Goal: Information Seeking & Learning: Learn about a topic

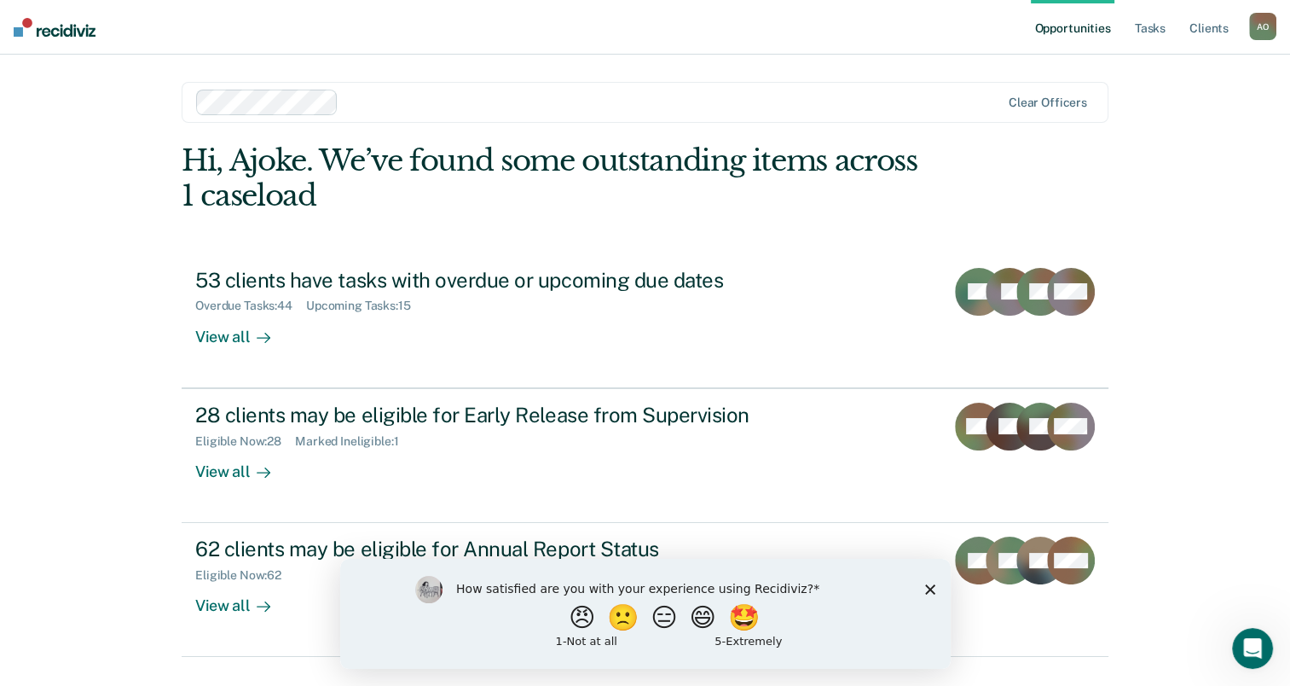
drag, startPoint x: 928, startPoint y: 591, endPoint x: 936, endPoint y: 558, distance: 34.3
click at [928, 591] on icon "Close survey" at bounding box center [929, 588] width 10 height 10
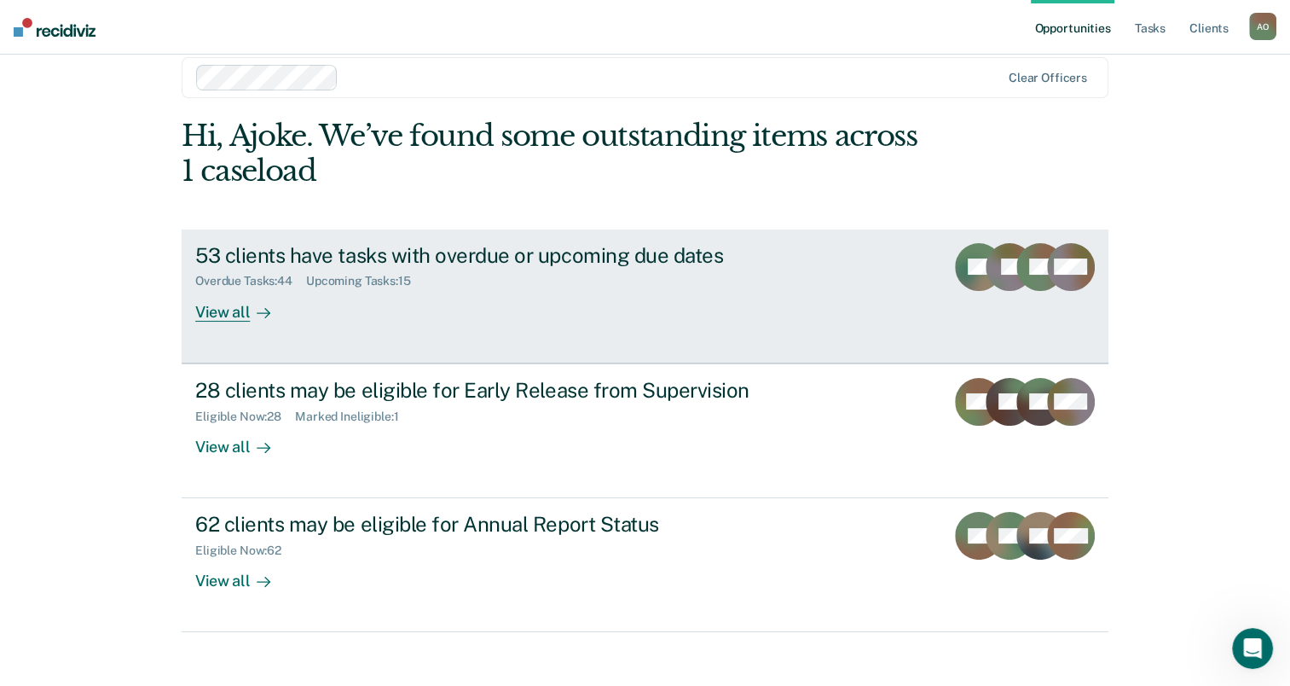
scroll to position [38, 0]
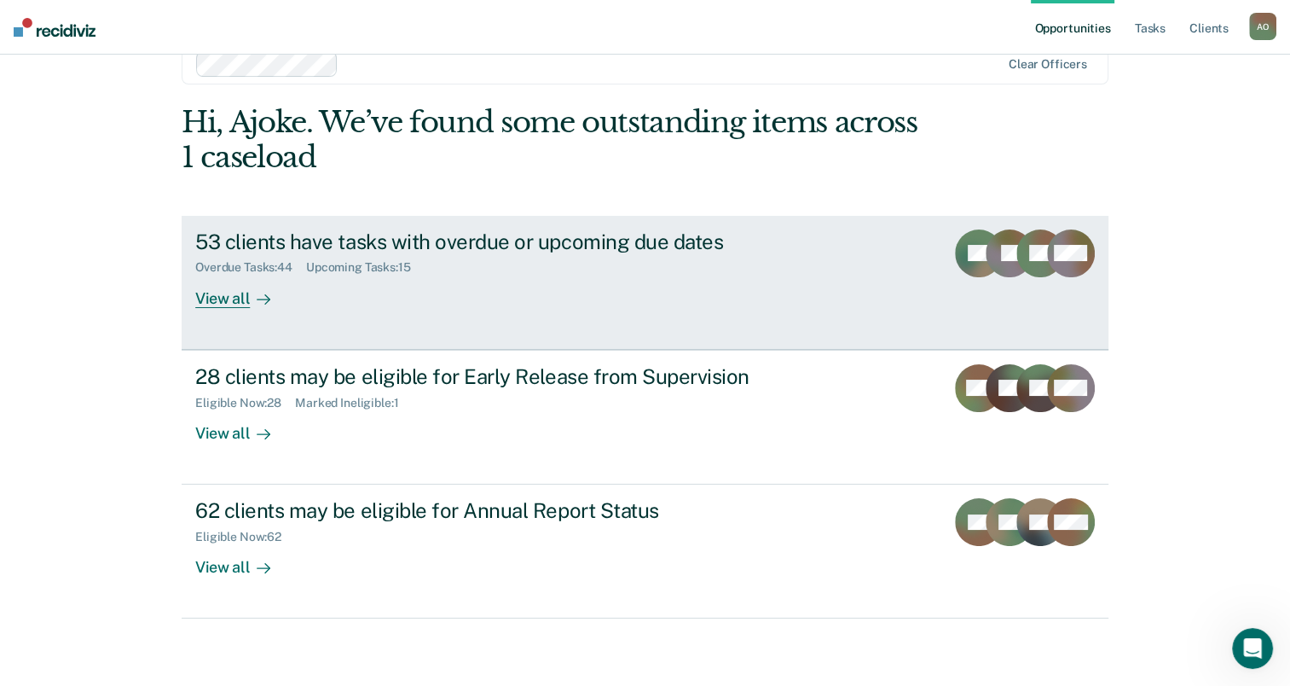
click at [213, 302] on div "View all" at bounding box center [243, 291] width 96 height 33
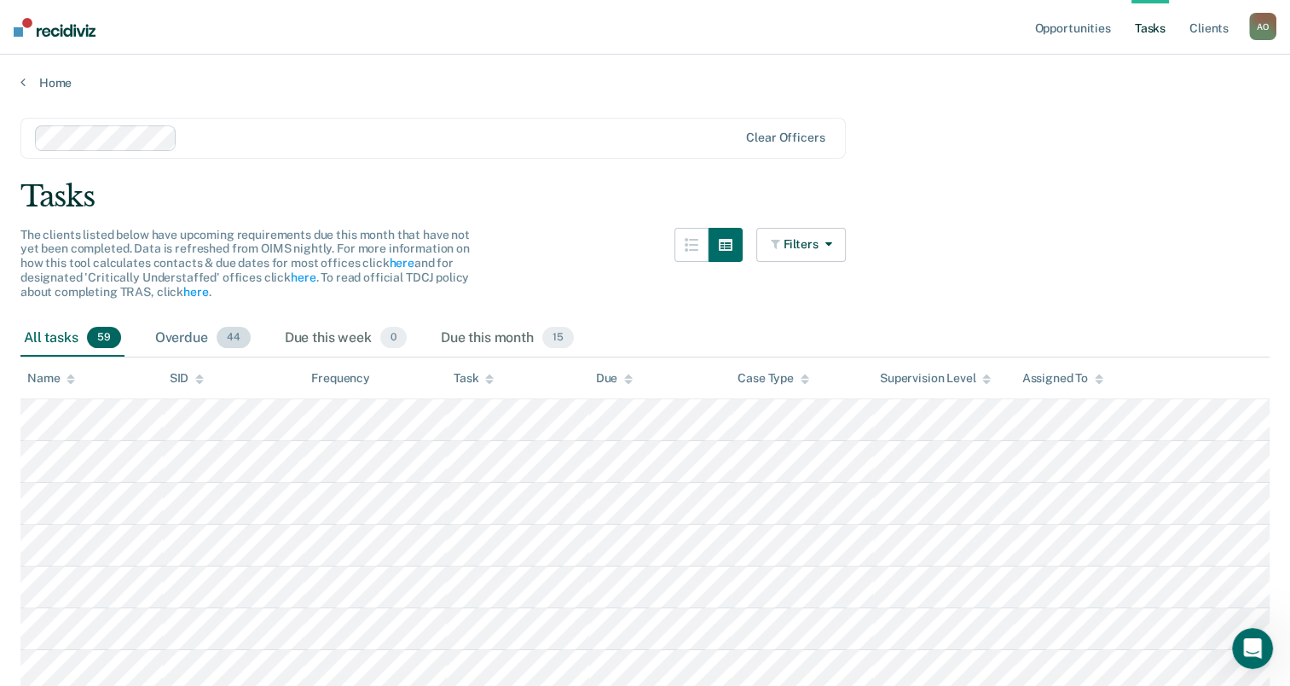
click at [185, 339] on div "Overdue 44" at bounding box center [203, 339] width 102 height 38
click at [49, 76] on link "Home" at bounding box center [644, 82] width 1249 height 15
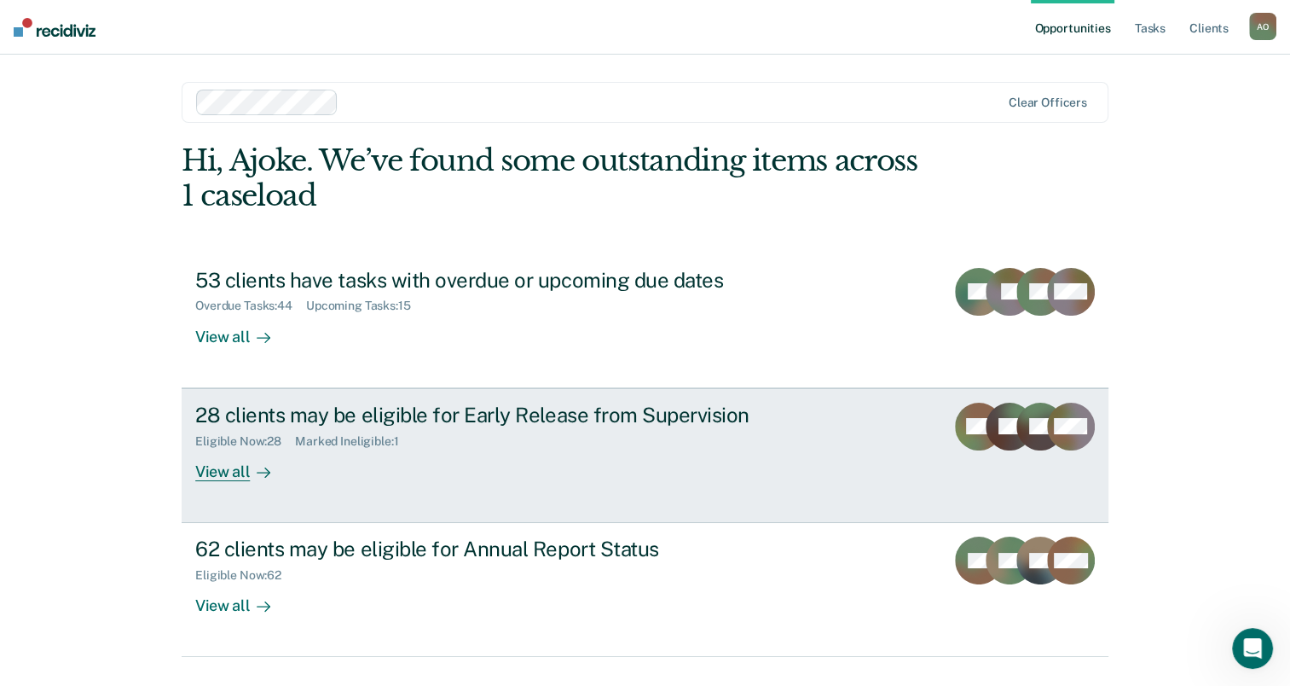
click at [234, 469] on div "View all" at bounding box center [243, 464] width 96 height 33
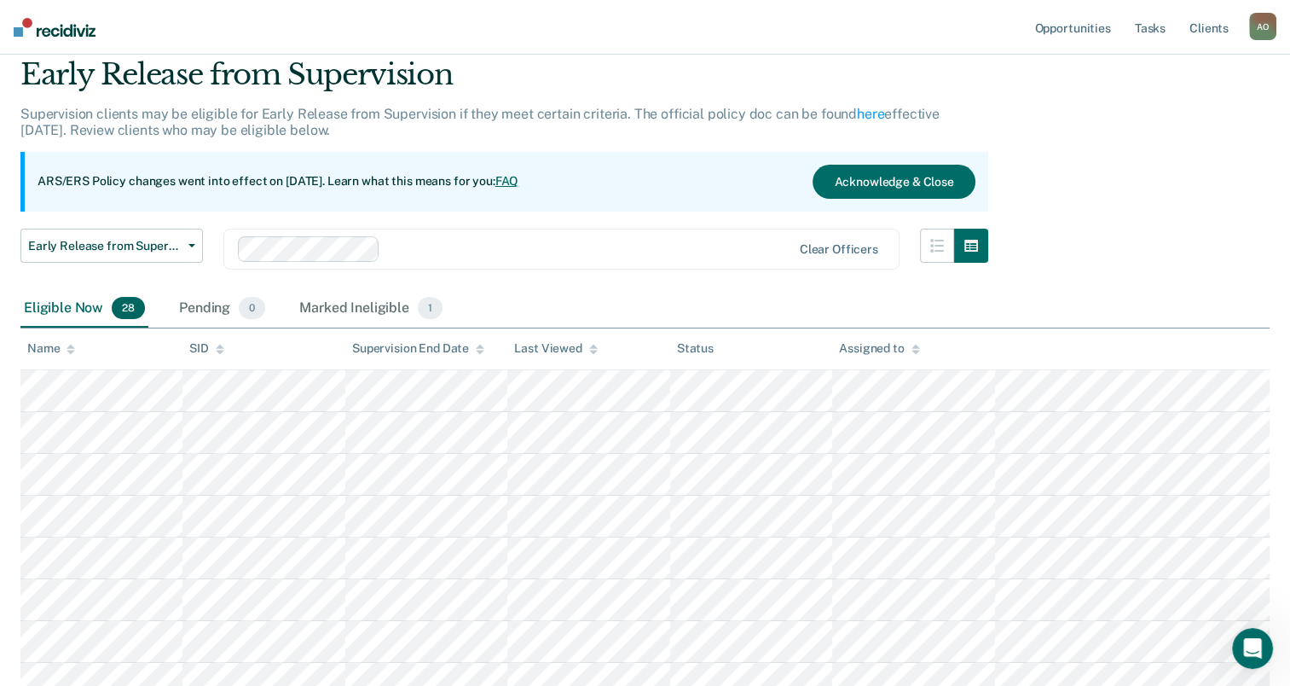
scroll to position [171, 0]
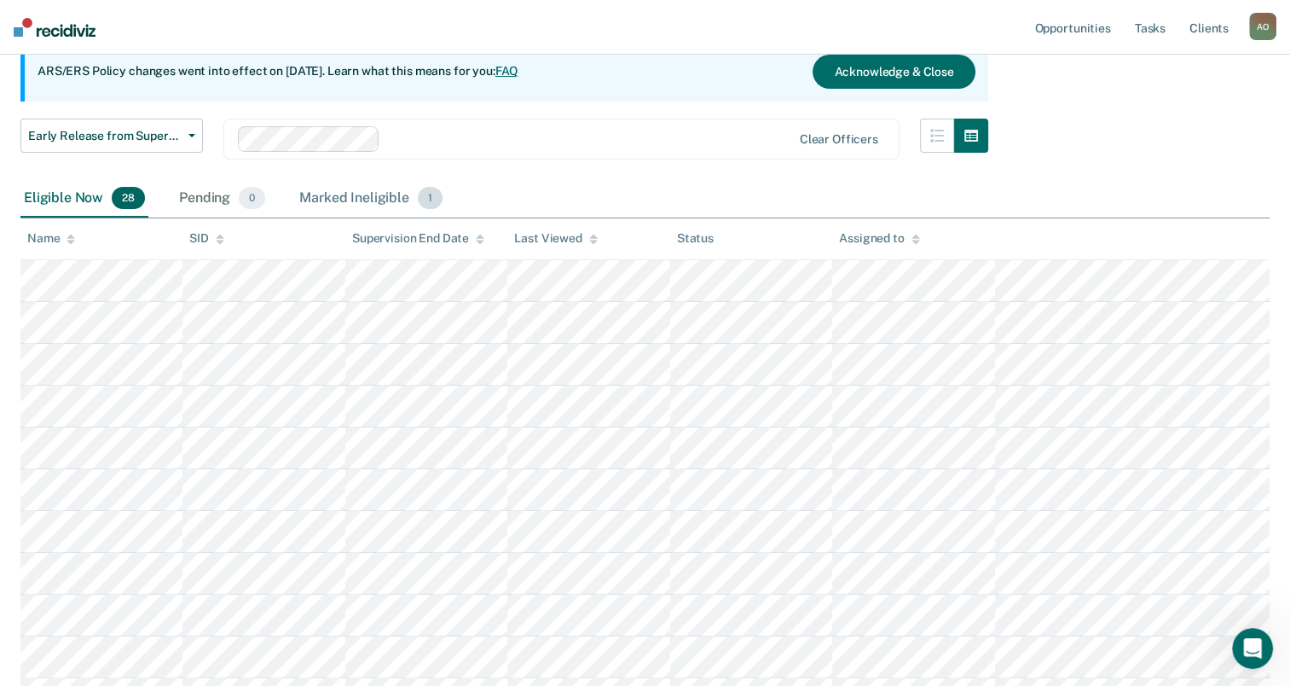
click at [373, 198] on div "Marked Ineligible 1" at bounding box center [371, 199] width 150 height 38
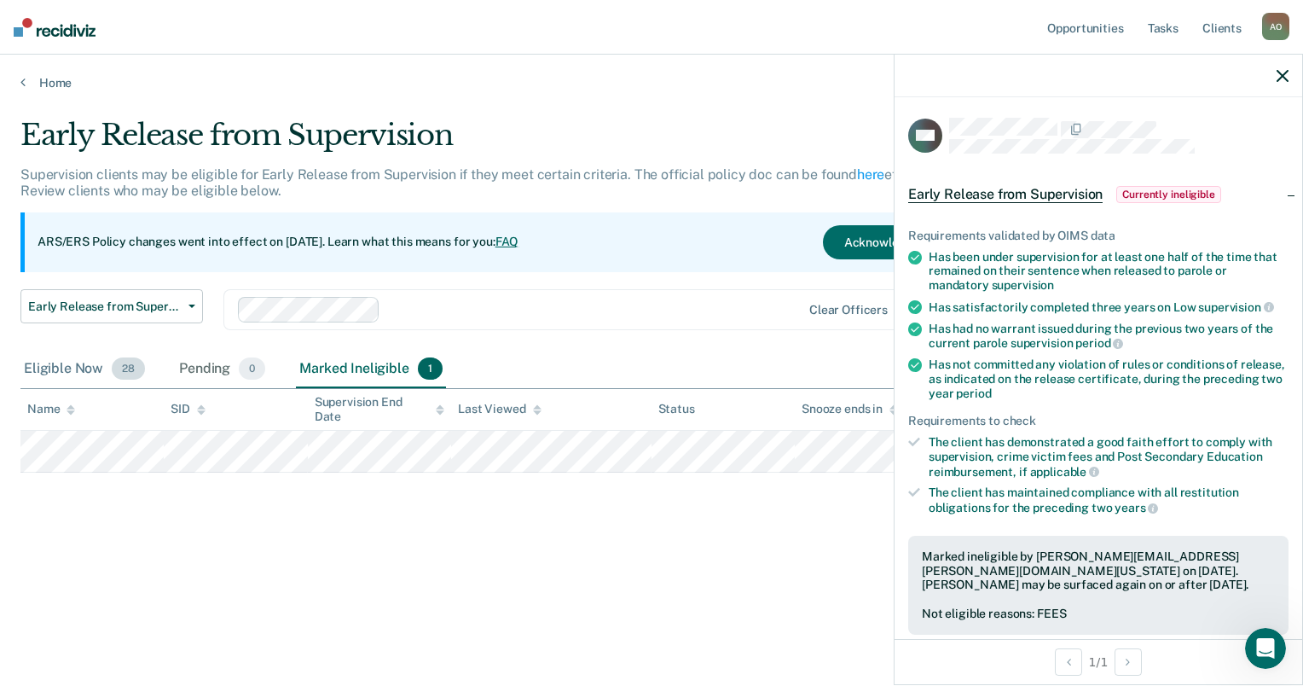
click at [57, 368] on div "Eligible Now 28" at bounding box center [84, 369] width 128 height 38
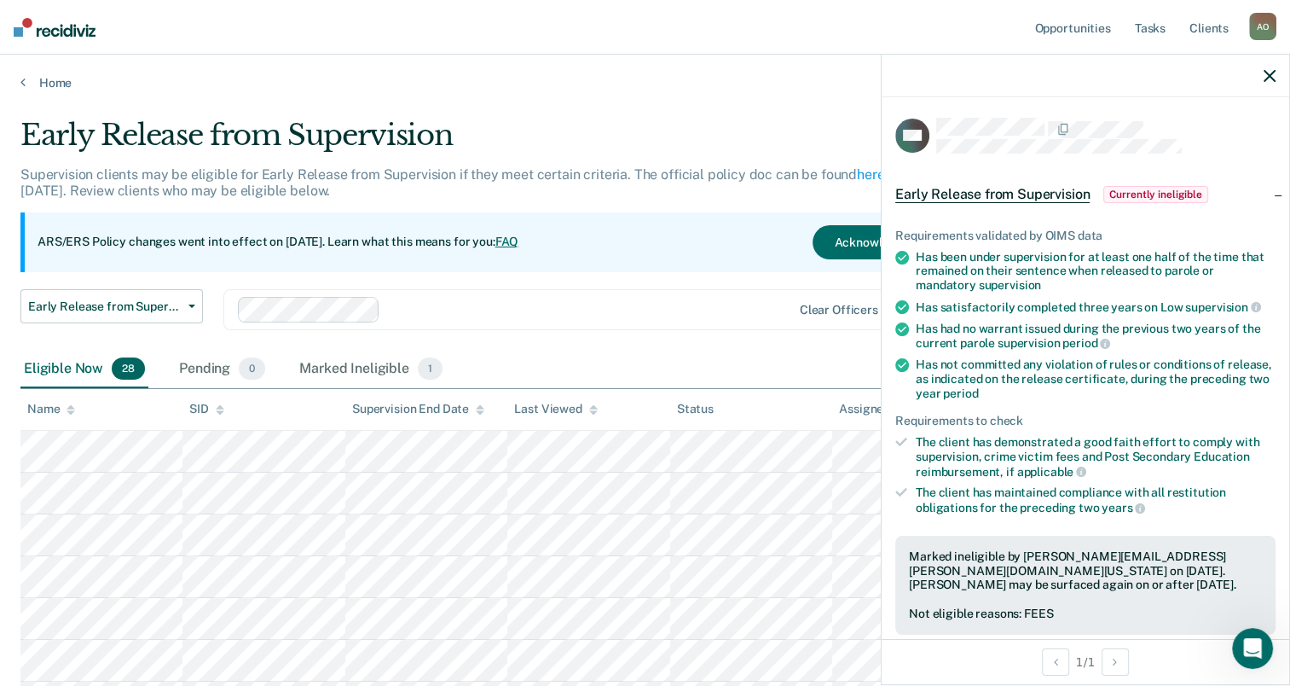
click at [1265, 74] on icon "button" at bounding box center [1270, 76] width 12 height 12
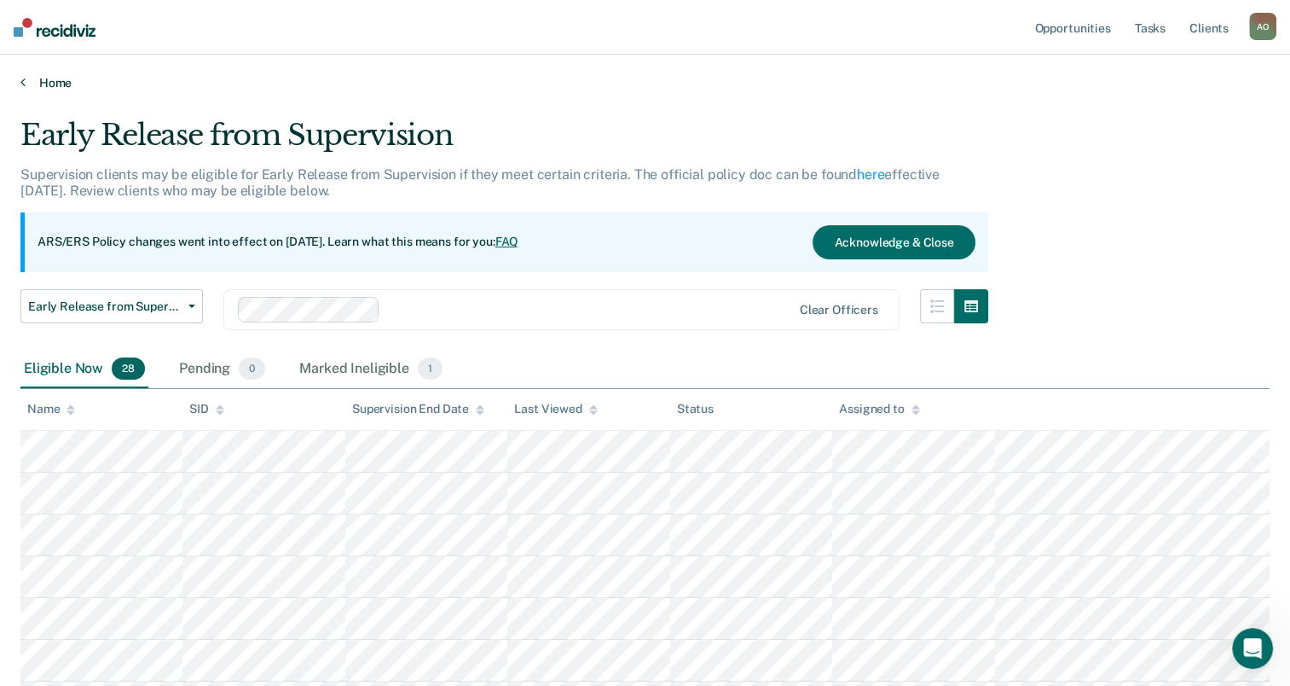
click at [48, 80] on link "Home" at bounding box center [644, 82] width 1249 height 15
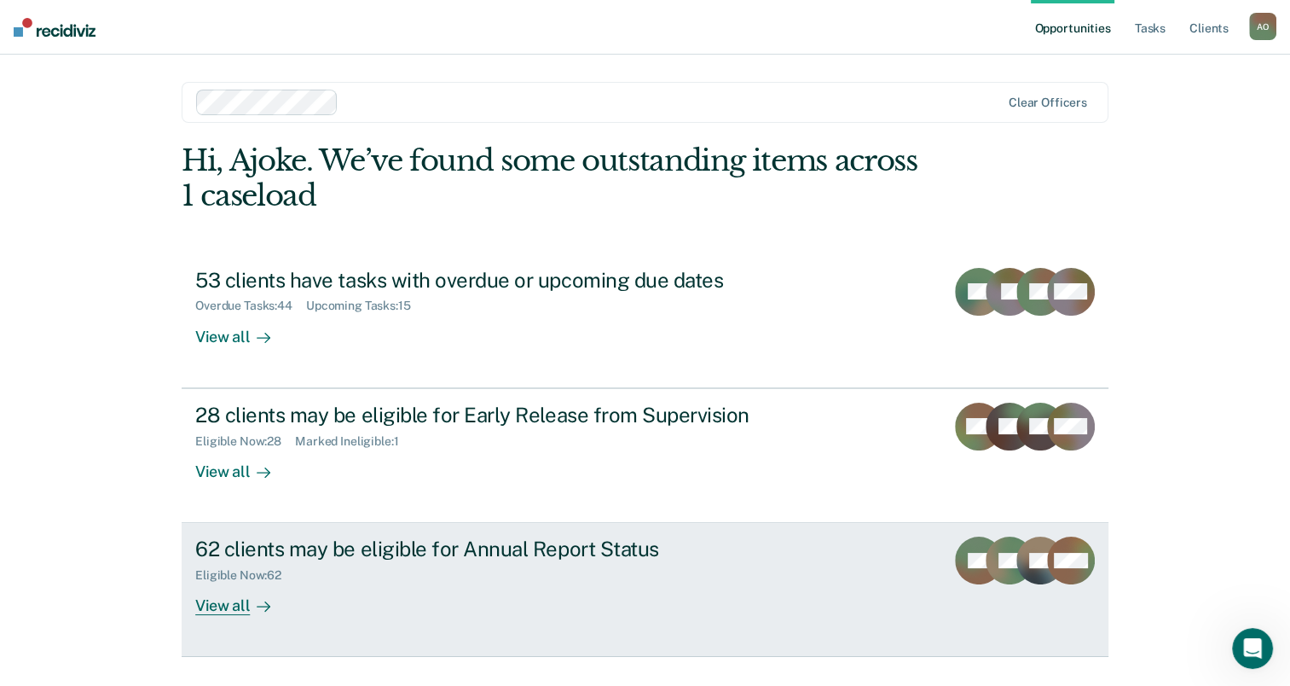
click at [229, 600] on div "View all" at bounding box center [243, 598] width 96 height 33
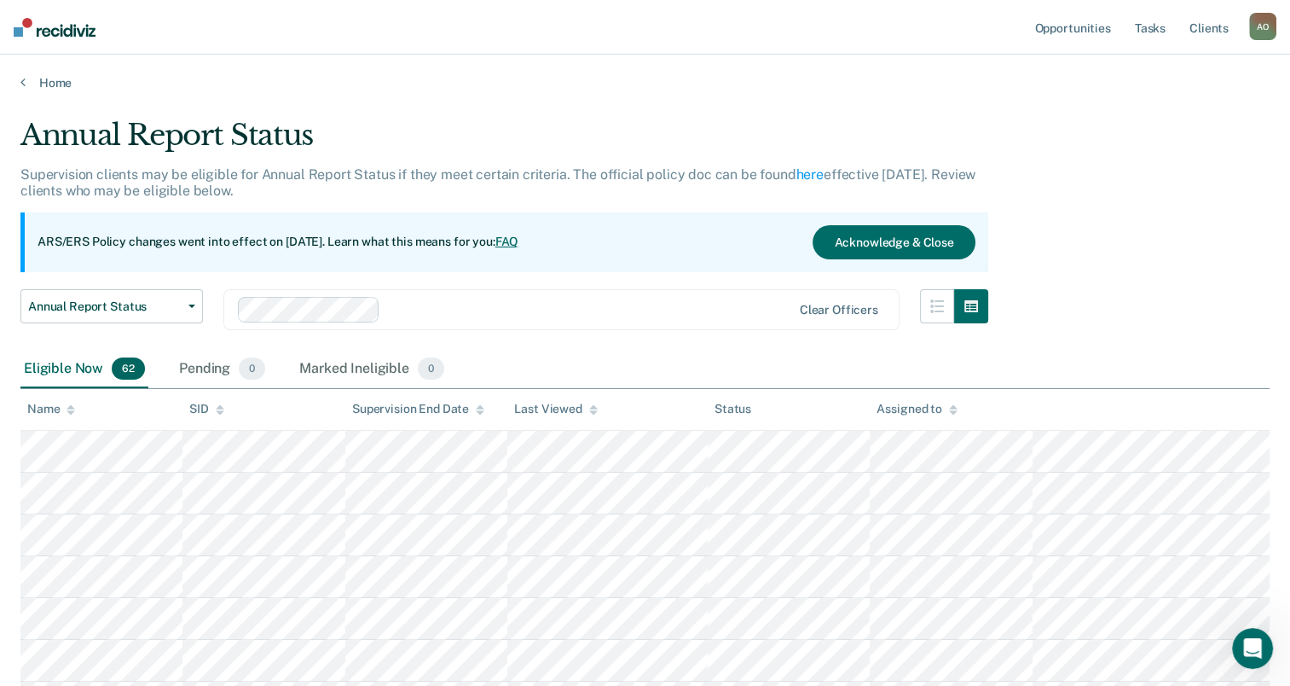
drag, startPoint x: 581, startPoint y: 362, endPoint x: 1100, endPoint y: 194, distance: 545.8
click at [48, 79] on link "Home" at bounding box center [644, 82] width 1249 height 15
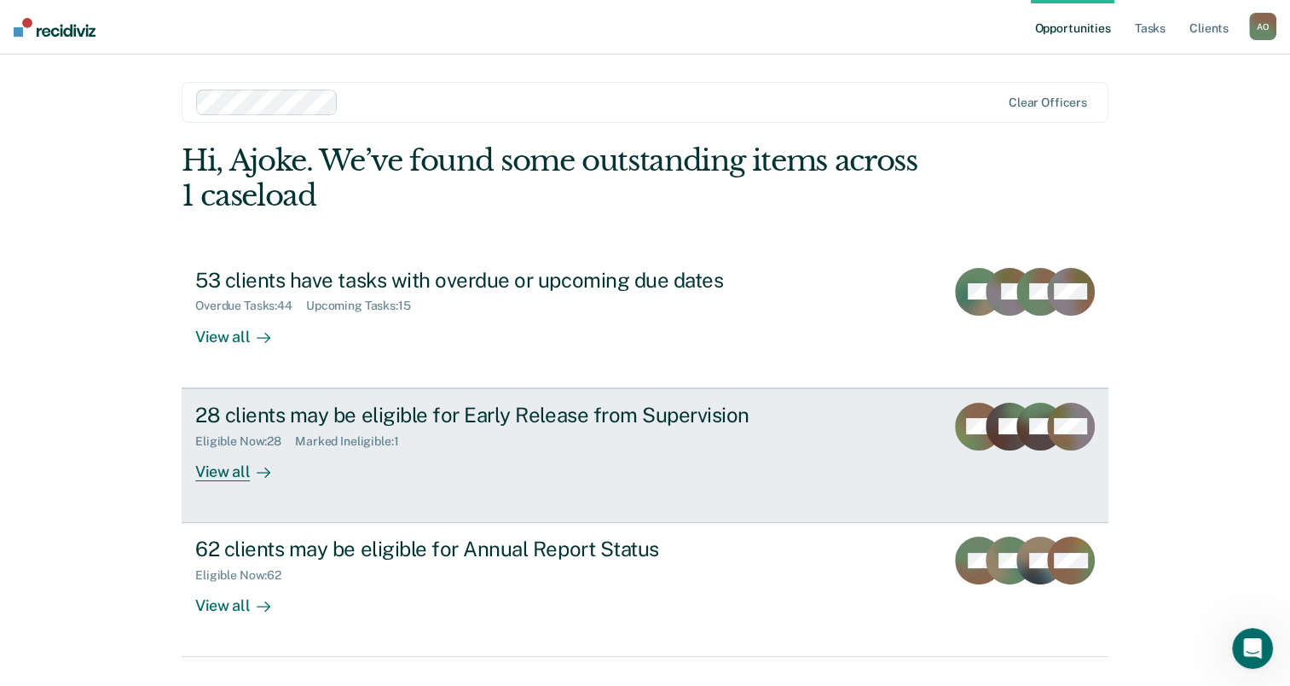
click at [215, 471] on div "View all" at bounding box center [243, 464] width 96 height 33
